Goal: Complete application form

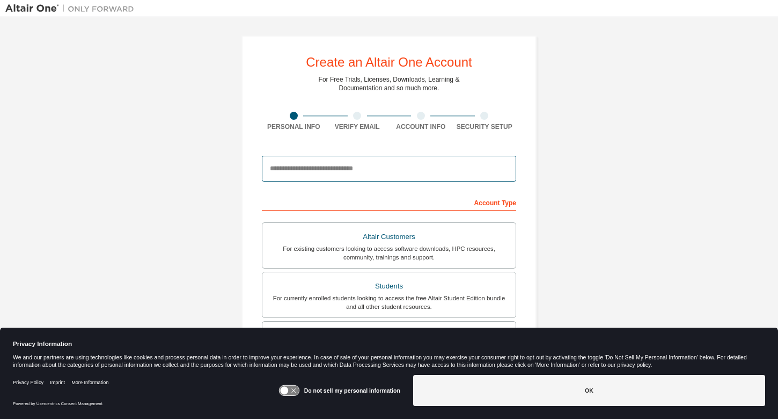
click at [338, 171] on input "email" at bounding box center [389, 169] width 254 height 26
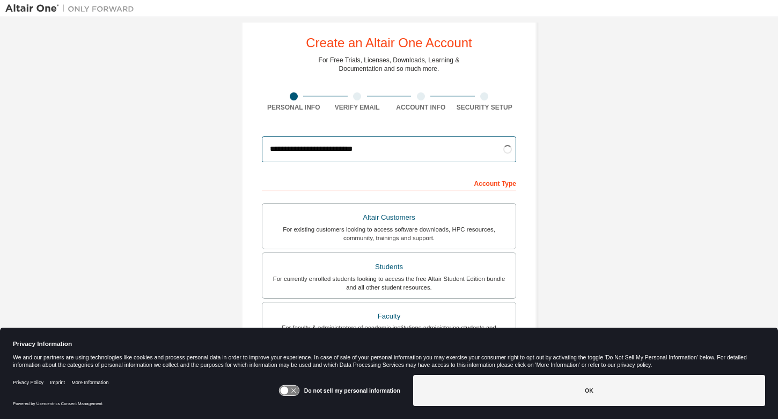
scroll to position [25, 0]
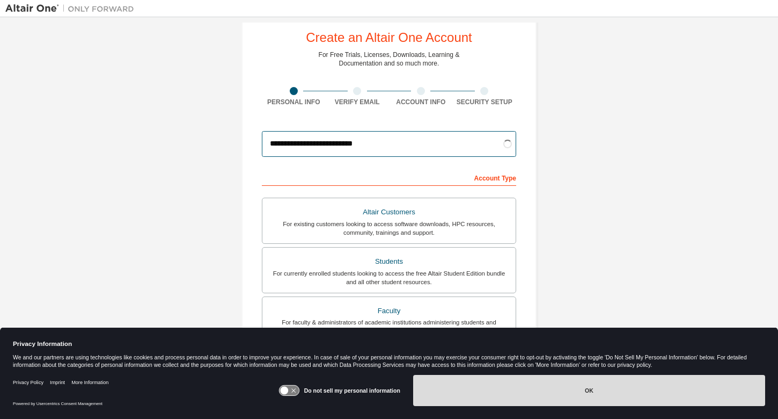
type input "**********"
click at [572, 385] on button "OK" at bounding box center [589, 390] width 352 height 31
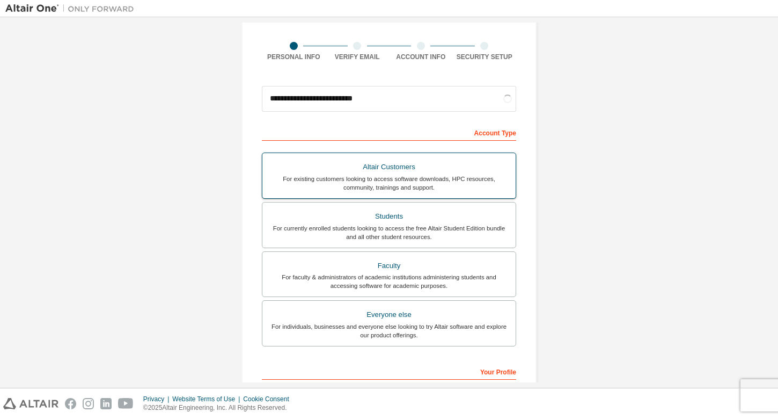
scroll to position [70, 0]
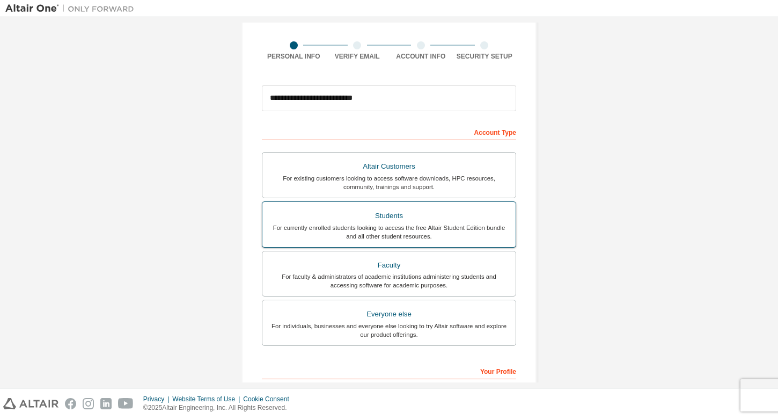
click at [487, 238] on div "For currently enrolled students looking to access the free Altair Student Editi…" at bounding box center [389, 231] width 240 height 17
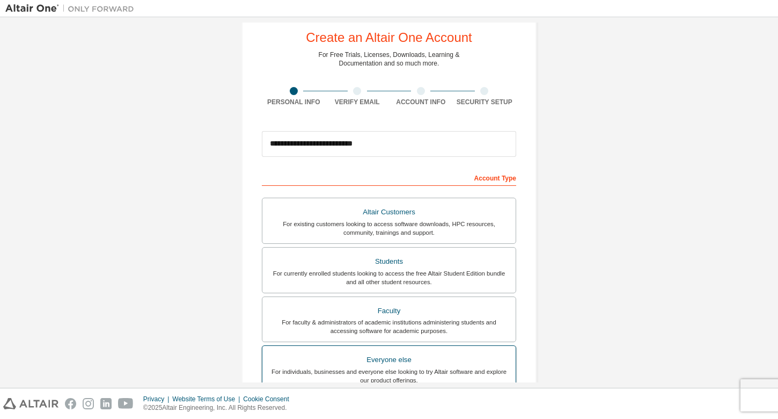
scroll to position [209, 0]
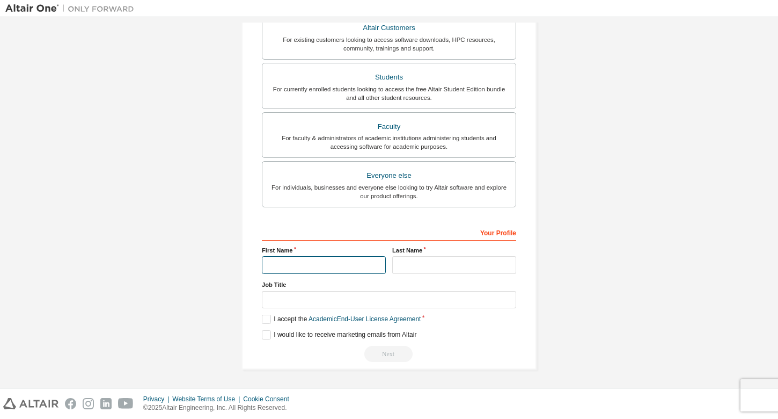
click at [290, 261] on input "text" at bounding box center [324, 265] width 124 height 18
type input "*******"
type input "*********"
type input "*******"
click at [266, 323] on label "I accept the Academic End-User License Agreement" at bounding box center [341, 319] width 159 height 9
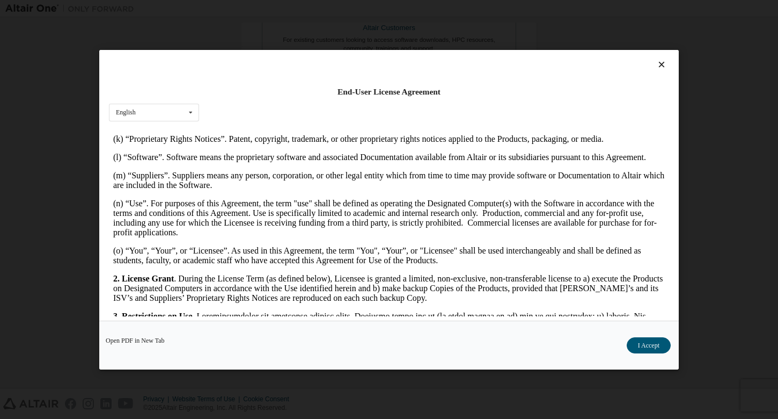
scroll to position [1255, 0]
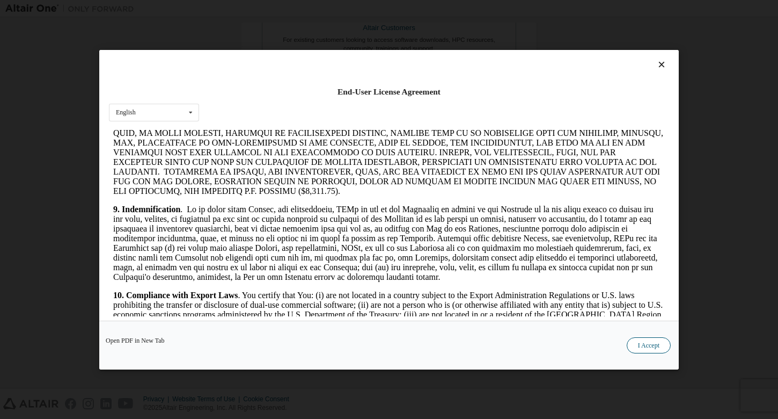
click at [653, 345] on button "I Accept" at bounding box center [649, 345] width 44 height 16
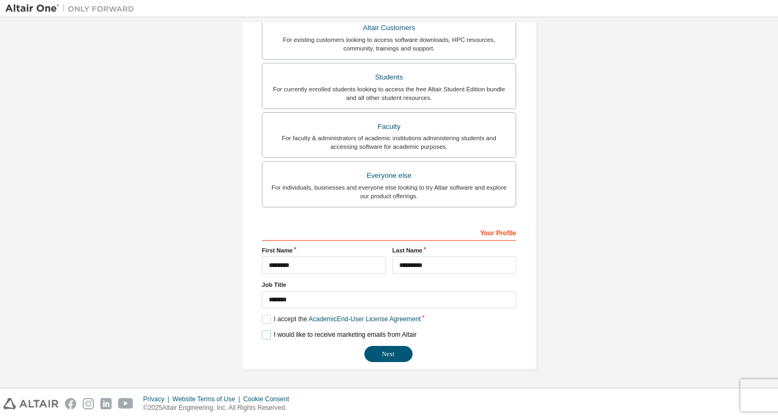
click at [293, 339] on label "I would like to receive marketing emails from Altair" at bounding box center [339, 334] width 155 height 9
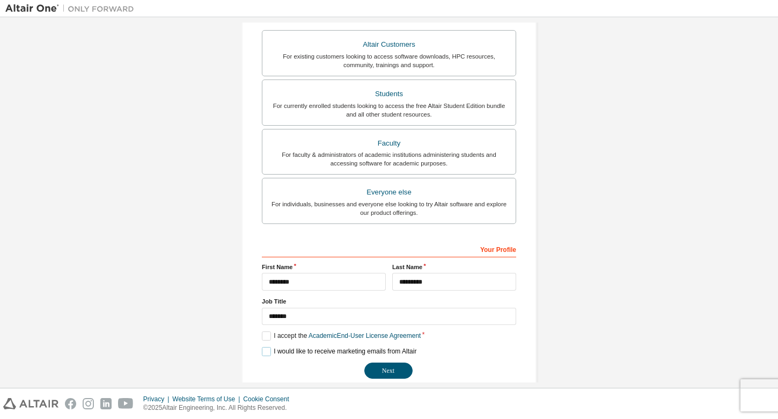
scroll to position [209, 0]
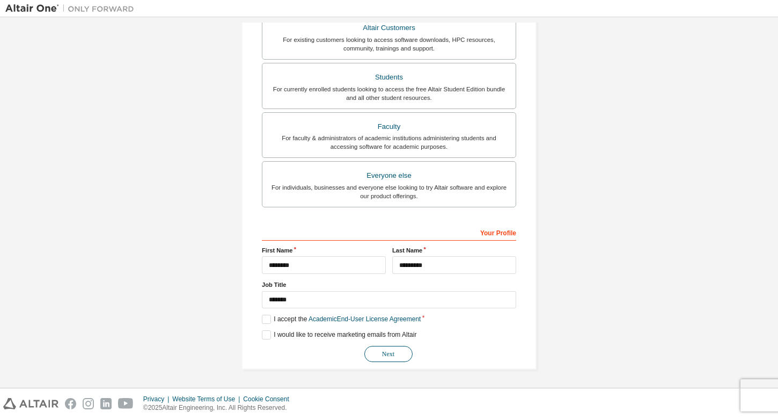
click at [390, 349] on button "Next" at bounding box center [388, 354] width 48 height 16
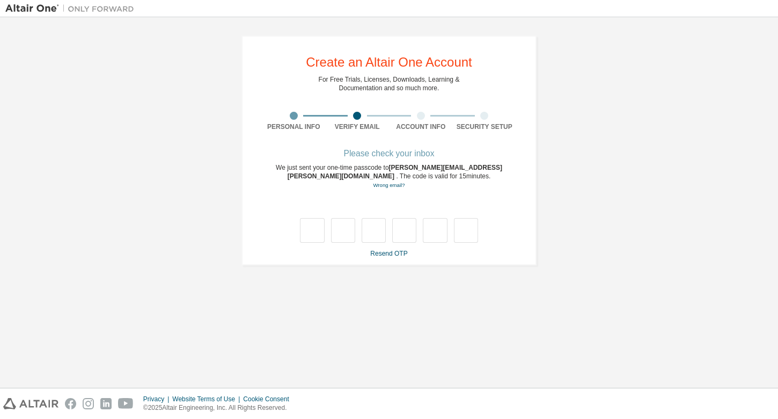
type input "*"
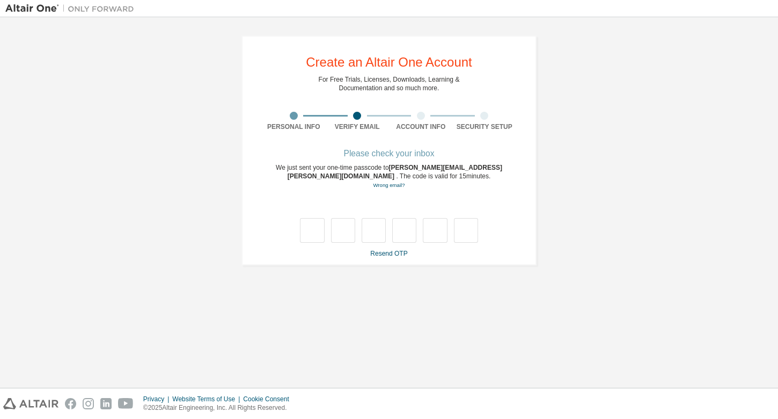
type input "*"
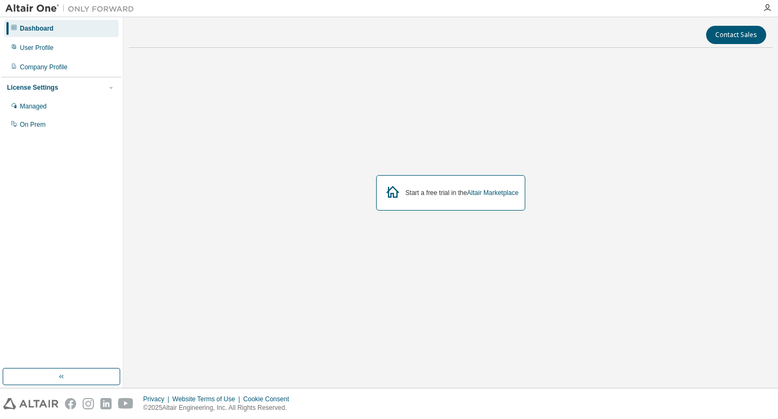
click at [469, 198] on div "Start a free trial in the Altair Marketplace" at bounding box center [451, 192] width 150 height 35
click at [443, 202] on div "Start a free trial in the Altair Marketplace" at bounding box center [451, 192] width 150 height 35
click at [60, 62] on div "Company Profile" at bounding box center [61, 67] width 114 height 17
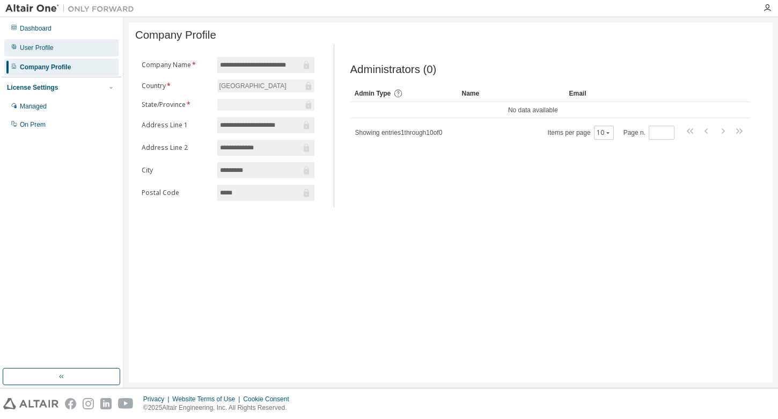
click at [61, 50] on div "User Profile" at bounding box center [61, 47] width 114 height 17
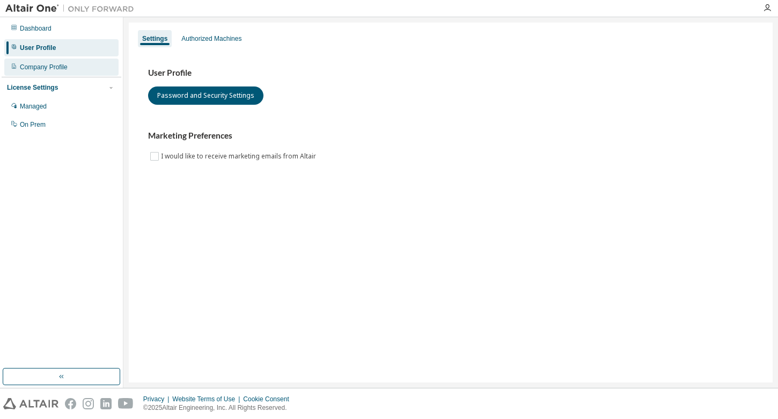
click at [61, 66] on div "Company Profile" at bounding box center [44, 67] width 48 height 9
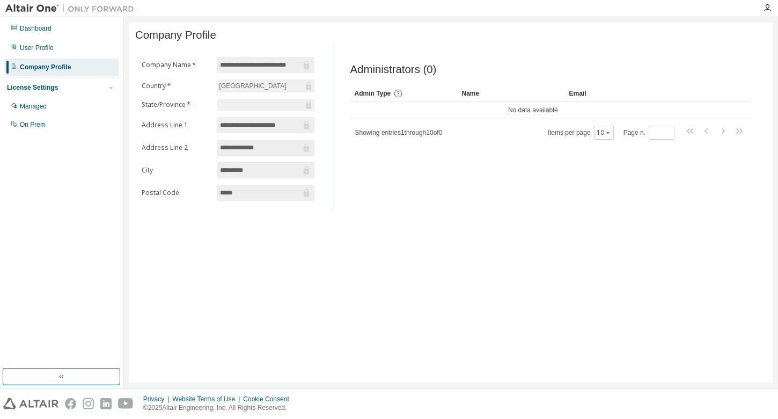
click at [52, 85] on div "License Settings" at bounding box center [32, 87] width 51 height 9
click at [53, 94] on div "License Settings Managed On Prem" at bounding box center [62, 87] width 120 height 21
click at [55, 84] on div "License Settings" at bounding box center [32, 87] width 51 height 9
click at [34, 6] on img at bounding box center [72, 8] width 134 height 11
click at [55, 373] on button "button" at bounding box center [62, 376] width 118 height 17
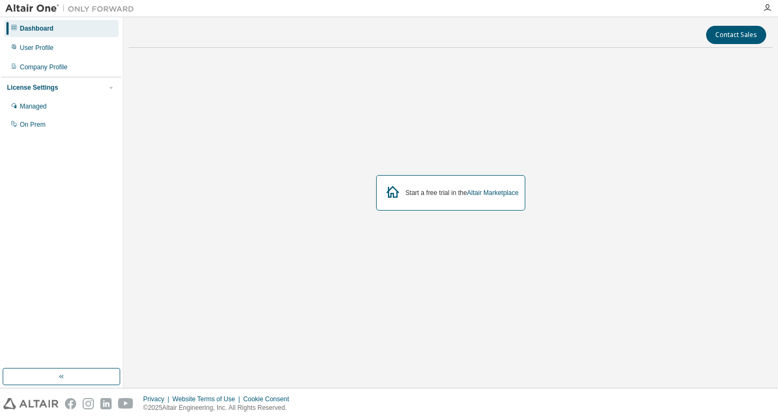
click at [486, 178] on div "Start a free trial in the Altair Marketplace" at bounding box center [451, 192] width 150 height 35
click at [474, 185] on div "Start a free trial in the Altair Marketplace" at bounding box center [451, 192] width 150 height 35
click at [484, 193] on link "Altair Marketplace" at bounding box center [493, 193] width 52 height 8
